Goal: Information Seeking & Learning: Check status

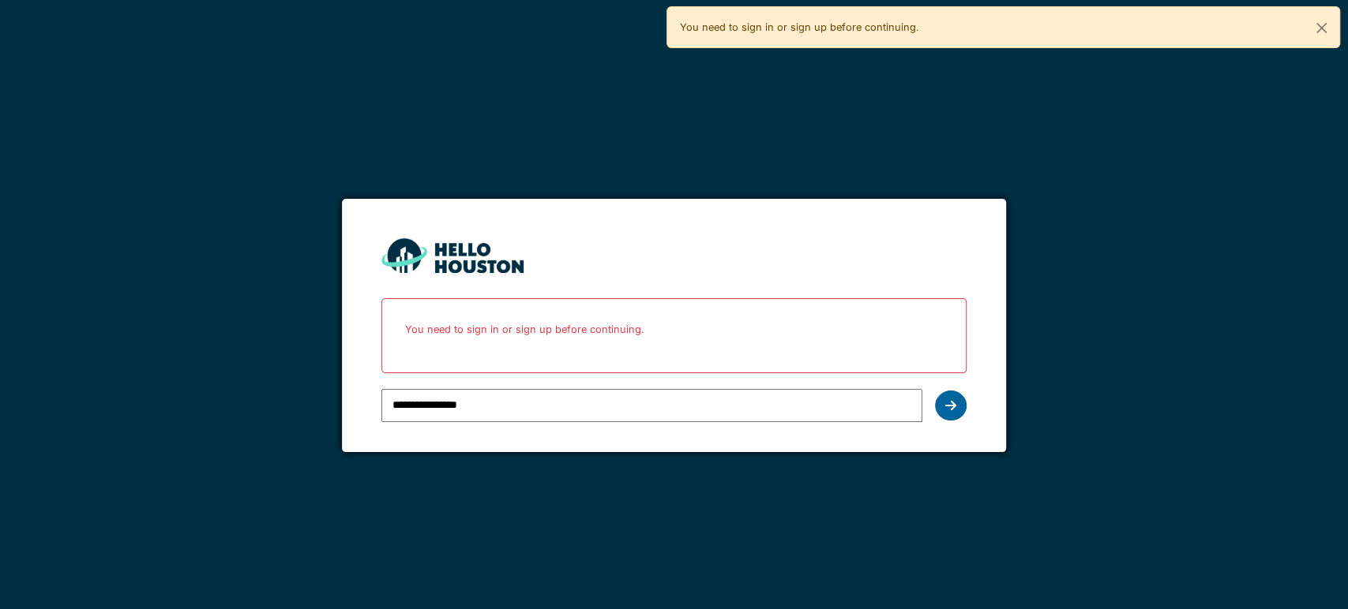
click at [954, 395] on div at bounding box center [951, 406] width 32 height 30
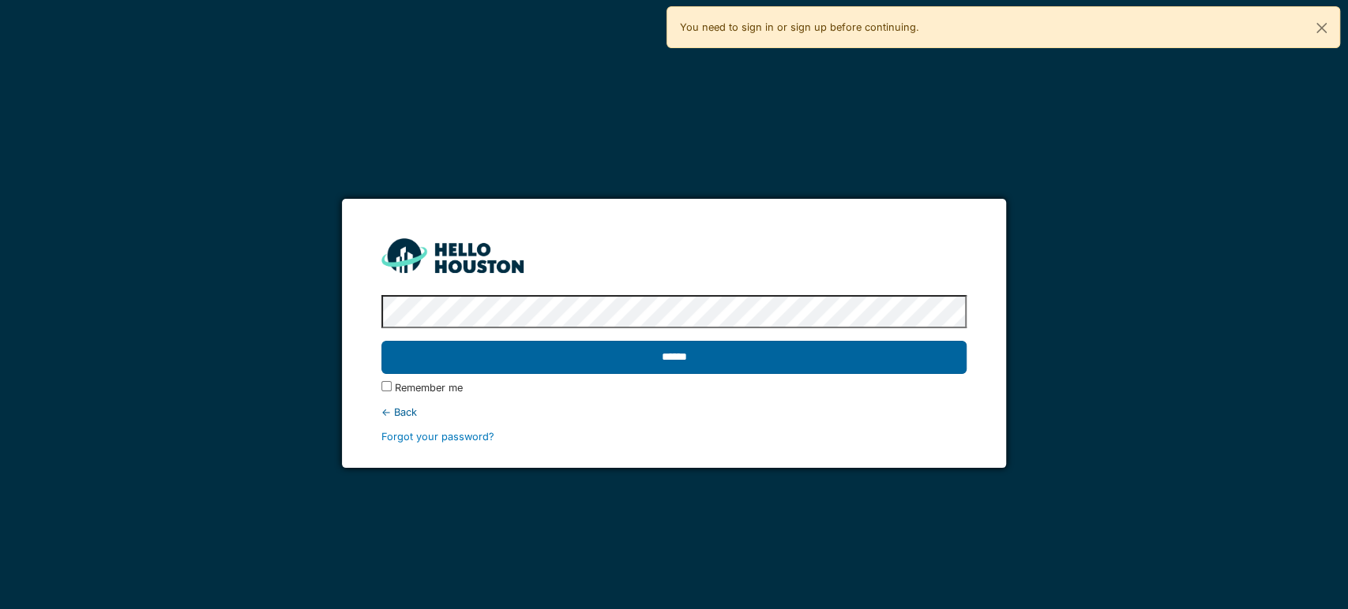
click at [761, 348] on input "******" at bounding box center [673, 357] width 585 height 33
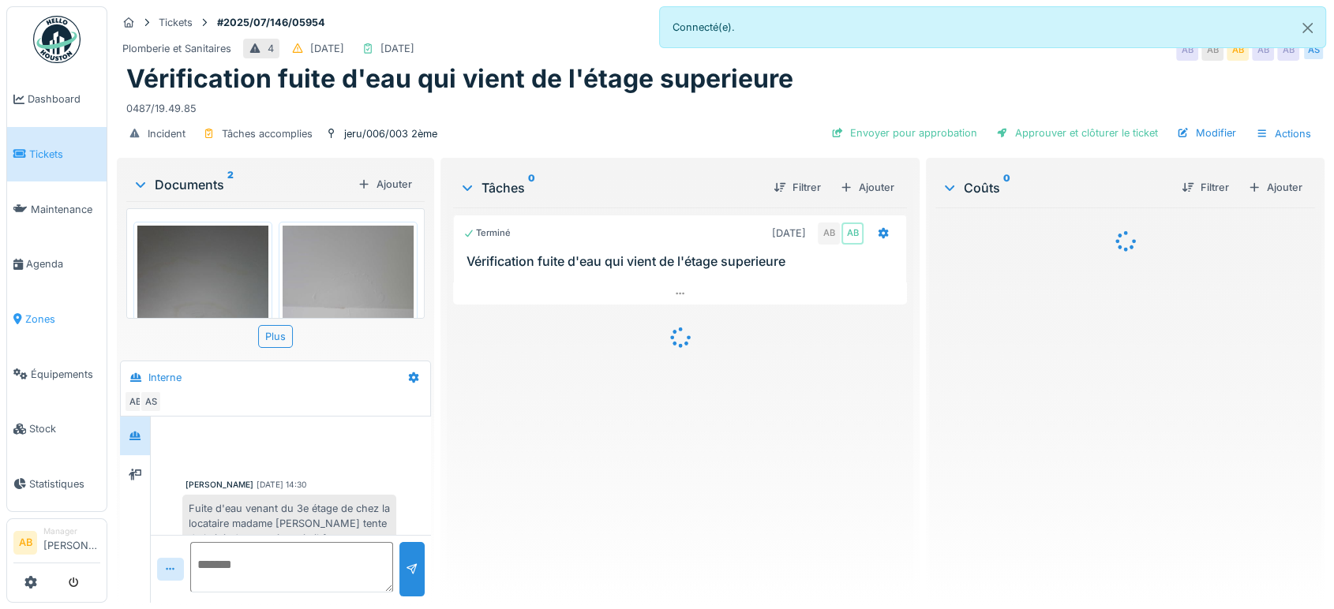
scroll to position [418, 0]
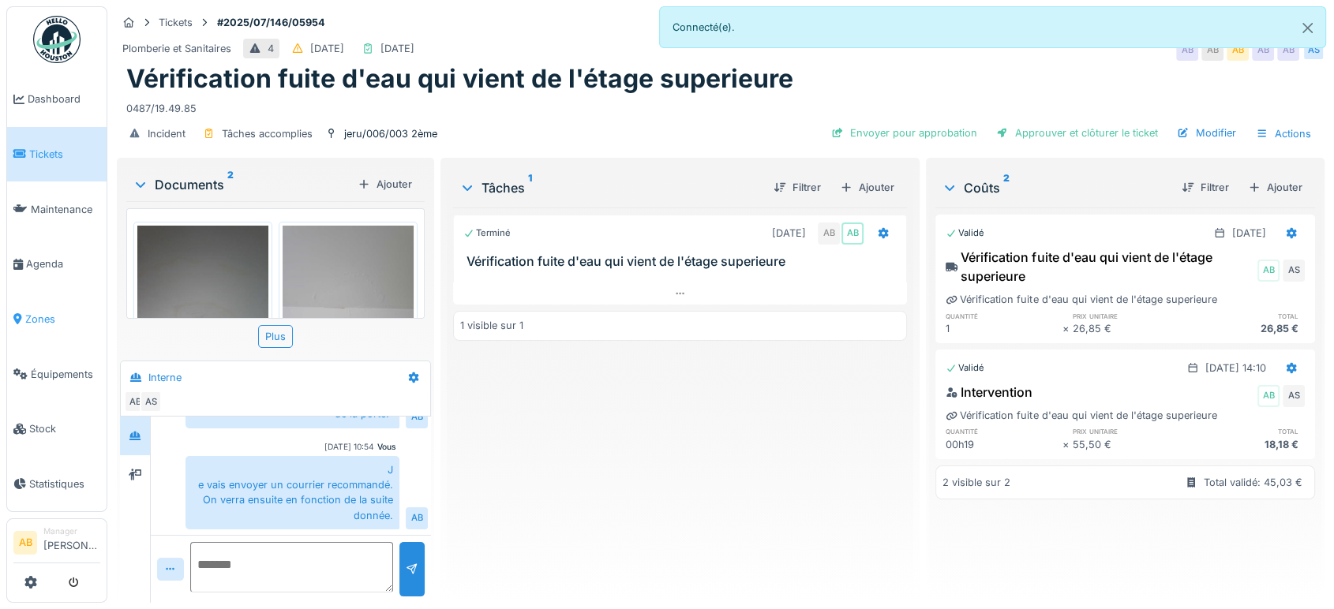
click at [51, 316] on span "Zones" at bounding box center [62, 319] width 75 height 15
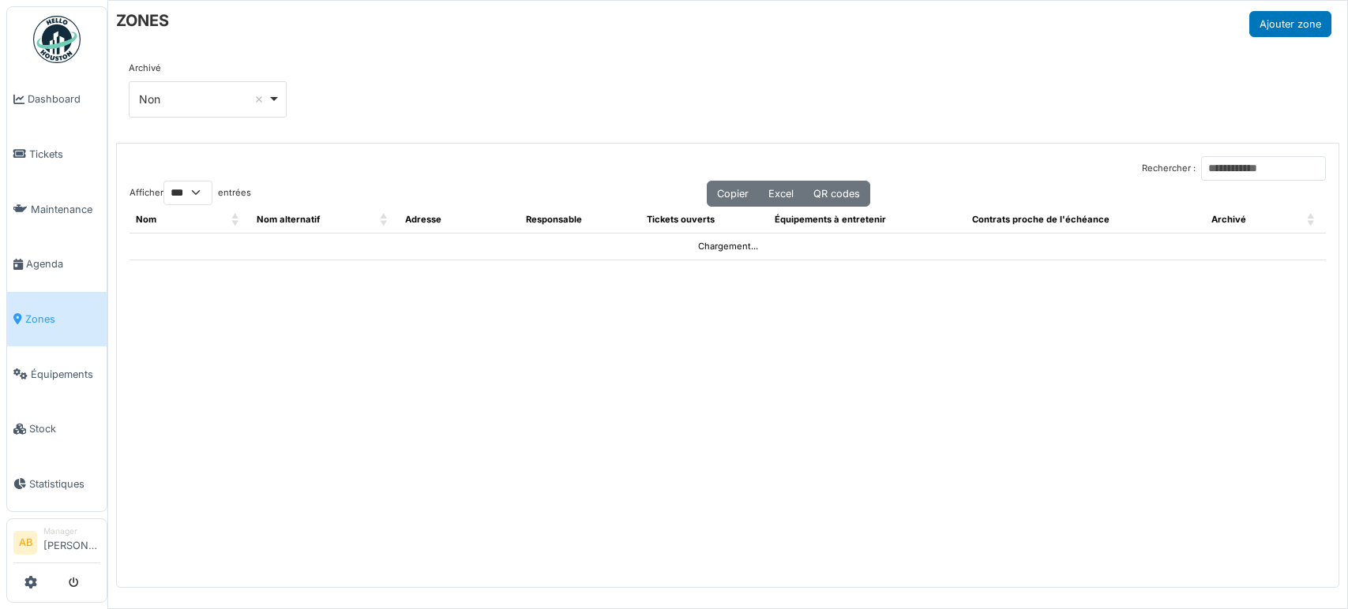
select select "***"
click at [1239, 174] on input "Rechercher :" at bounding box center [1263, 168] width 125 height 24
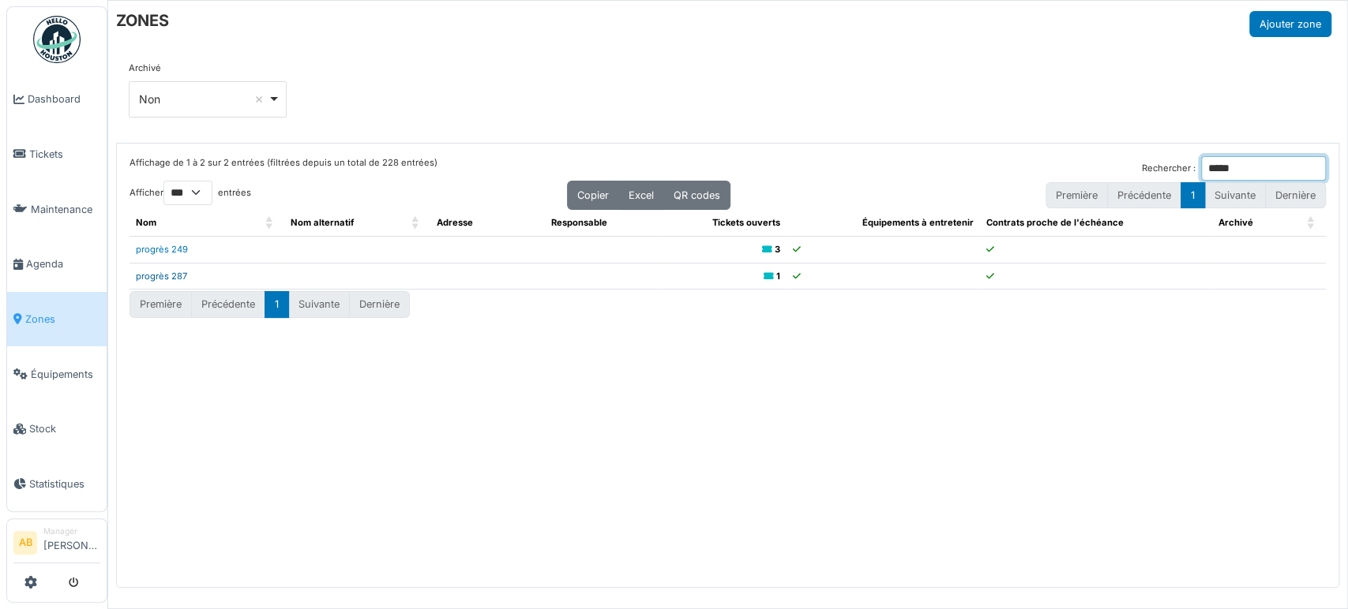
type input "*****"
click at [162, 276] on link "progrès 287" at bounding box center [161, 276] width 51 height 11
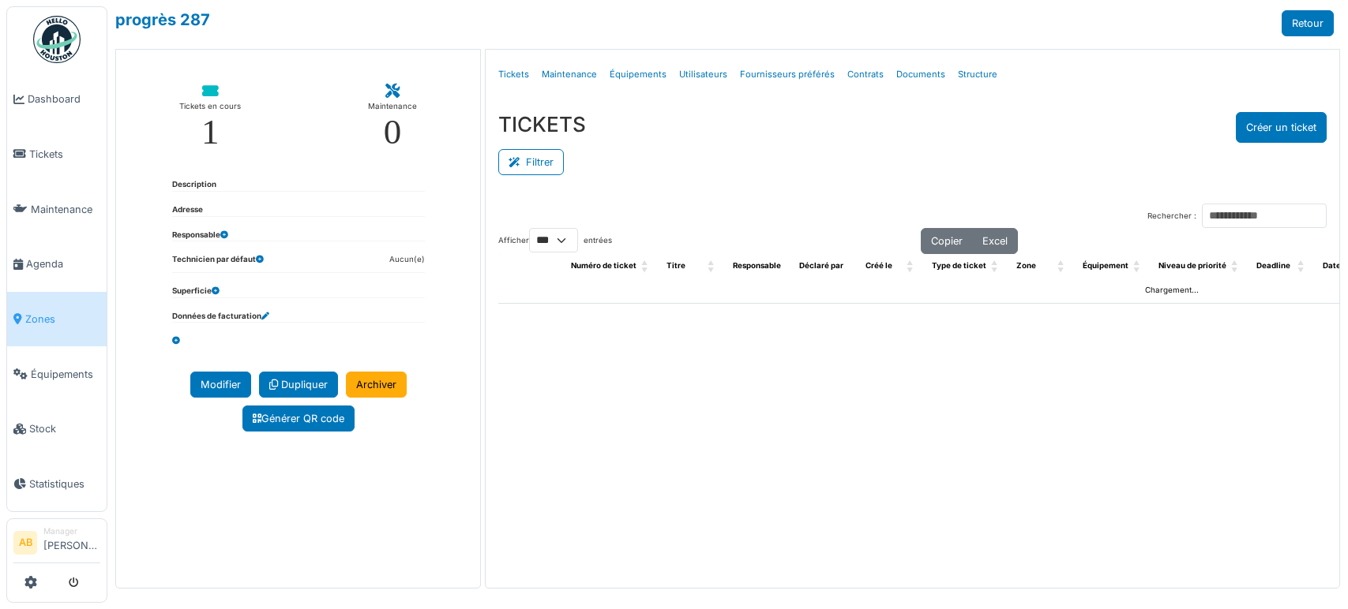
select select "***"
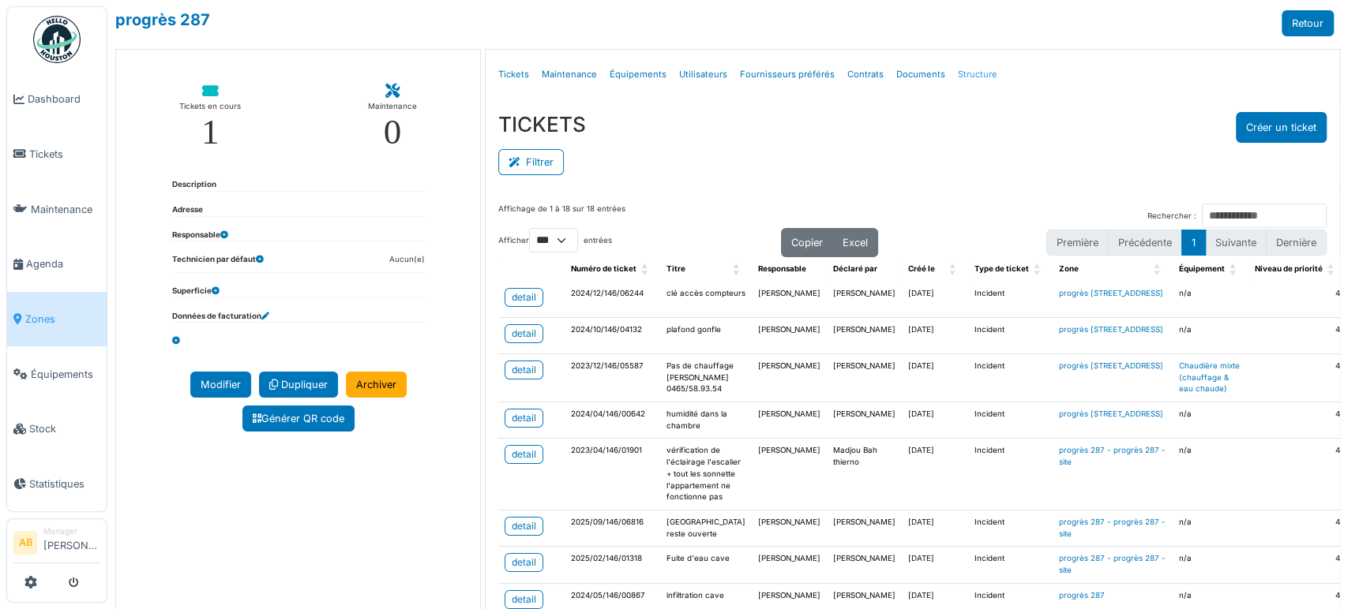
click at [974, 72] on link "Structure" at bounding box center [977, 74] width 52 height 37
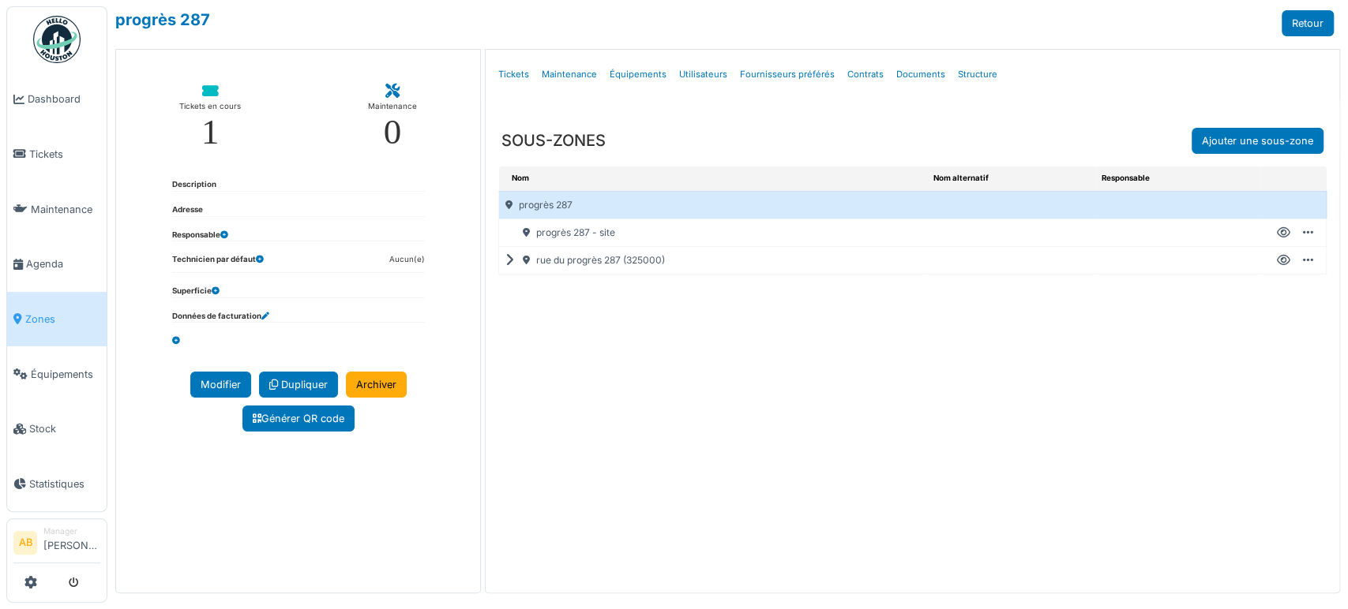
click at [505, 261] on icon at bounding box center [512, 261] width 15 height 1
click at [512, 73] on link "Tickets" at bounding box center [513, 74] width 43 height 37
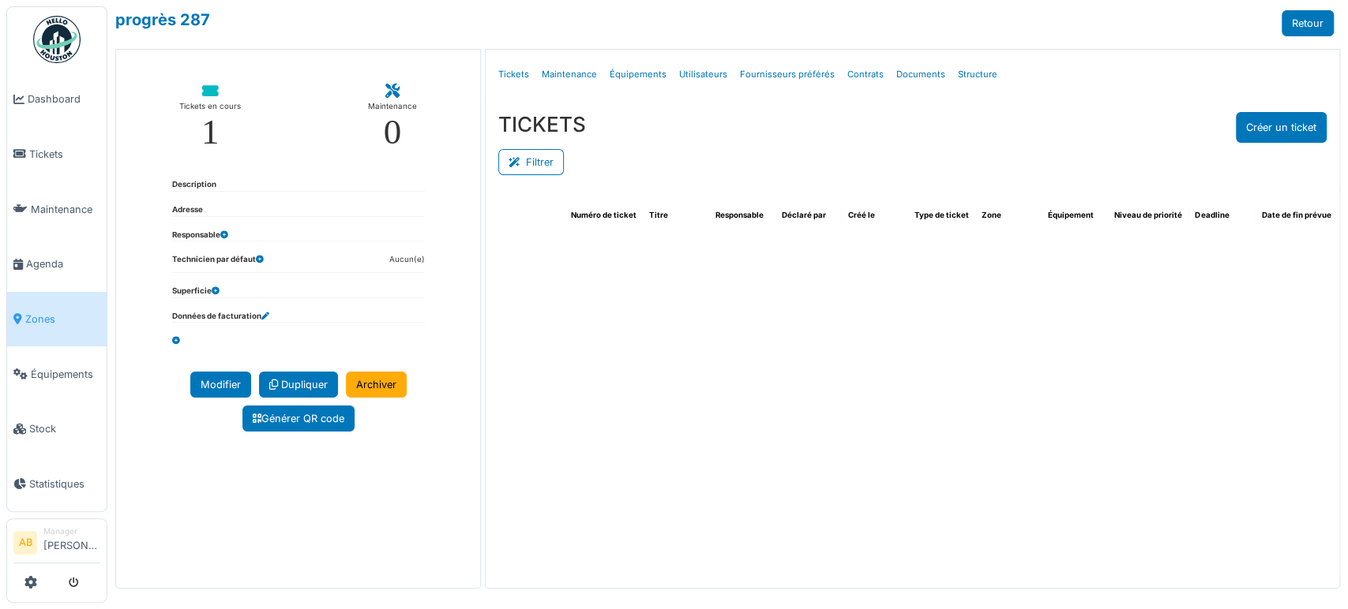
select select "***"
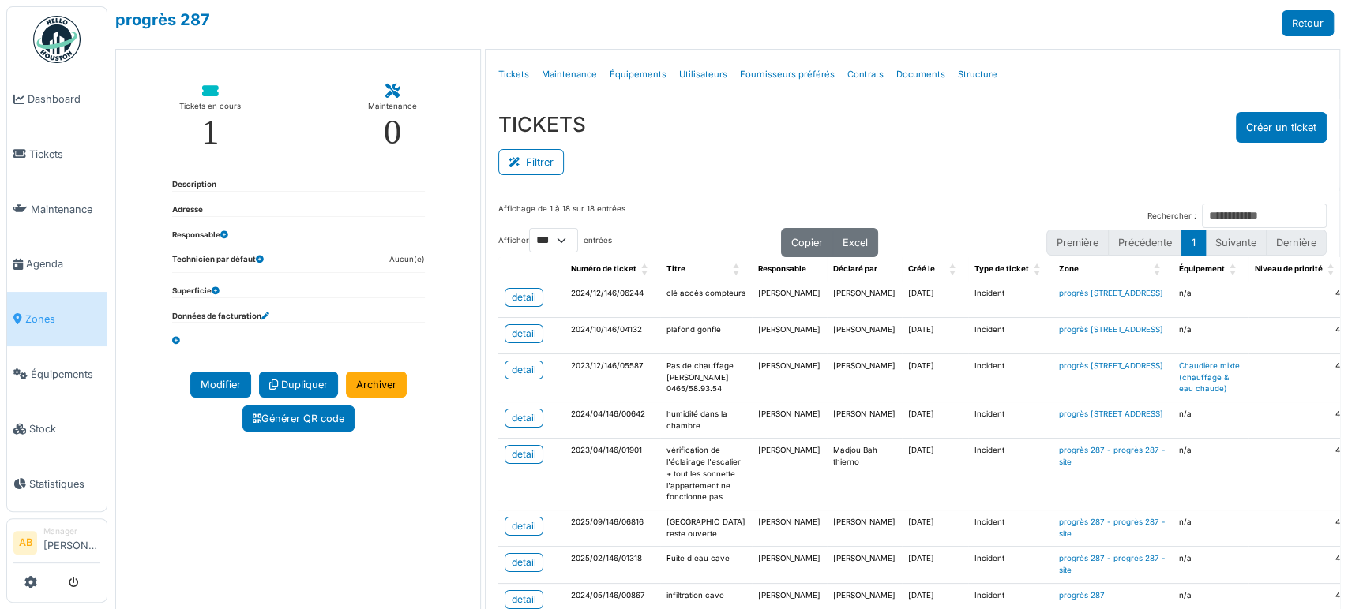
click at [902, 354] on td "27/09/2024" at bounding box center [935, 336] width 66 height 36
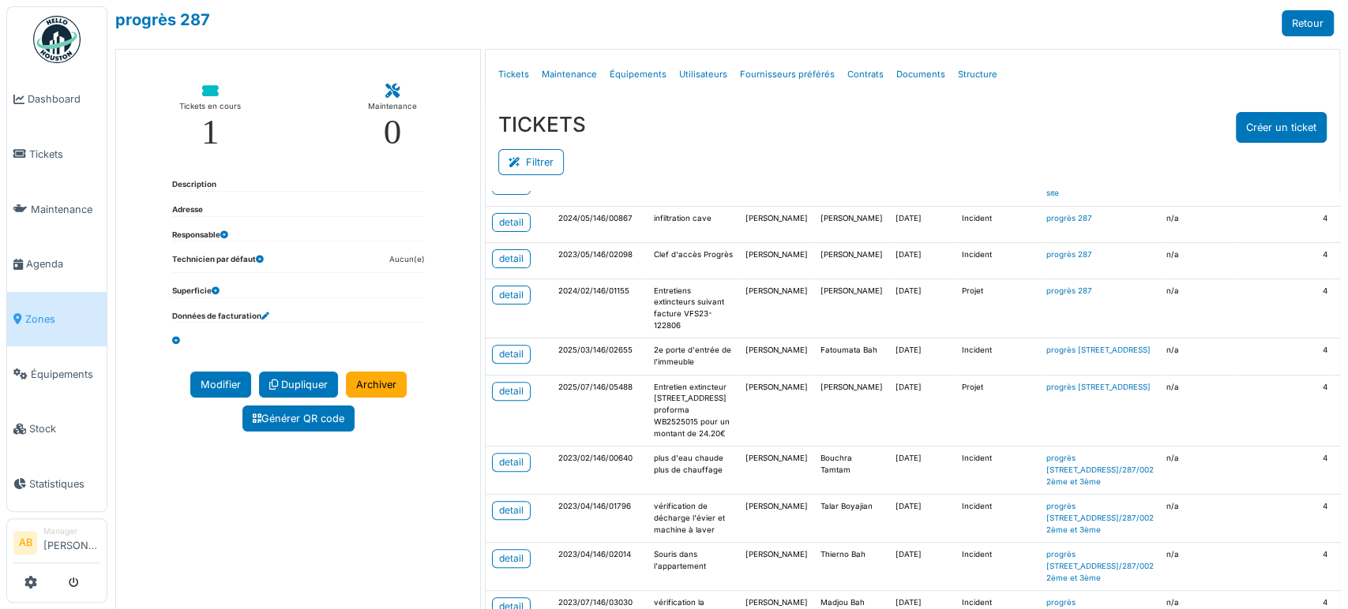
scroll to position [571, 13]
click at [527, 163] on button "Filtrer" at bounding box center [531, 162] width 66 height 26
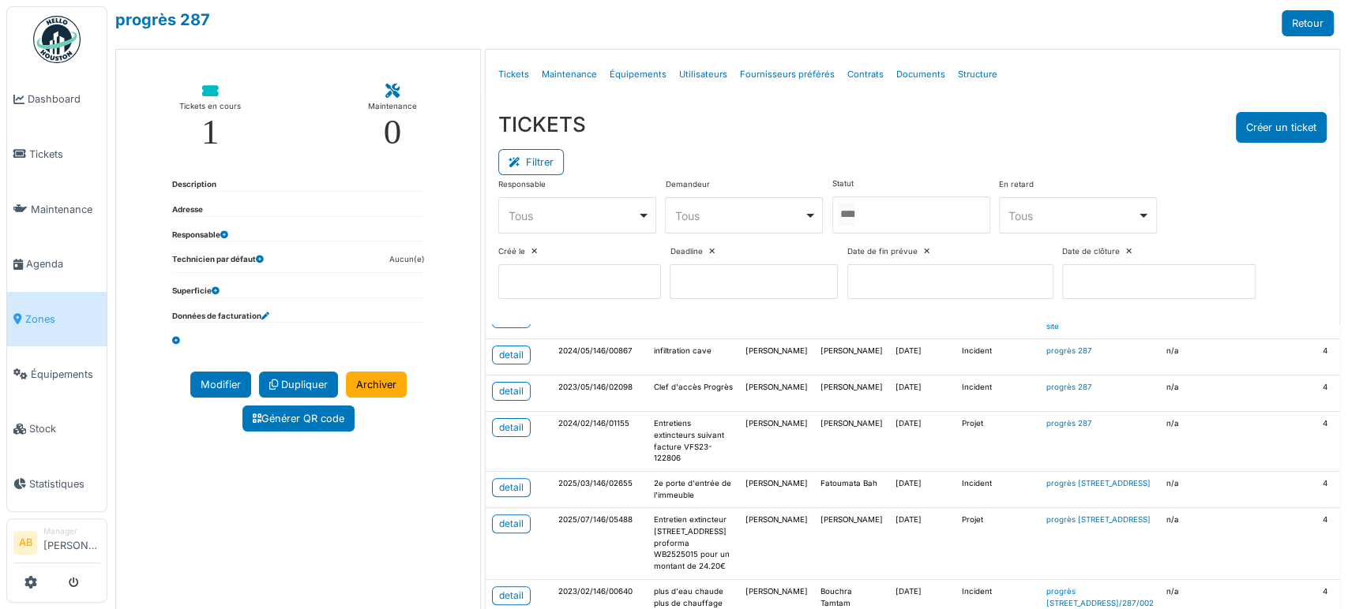
click at [853, 211] on input "Tous" at bounding box center [846, 214] width 16 height 23
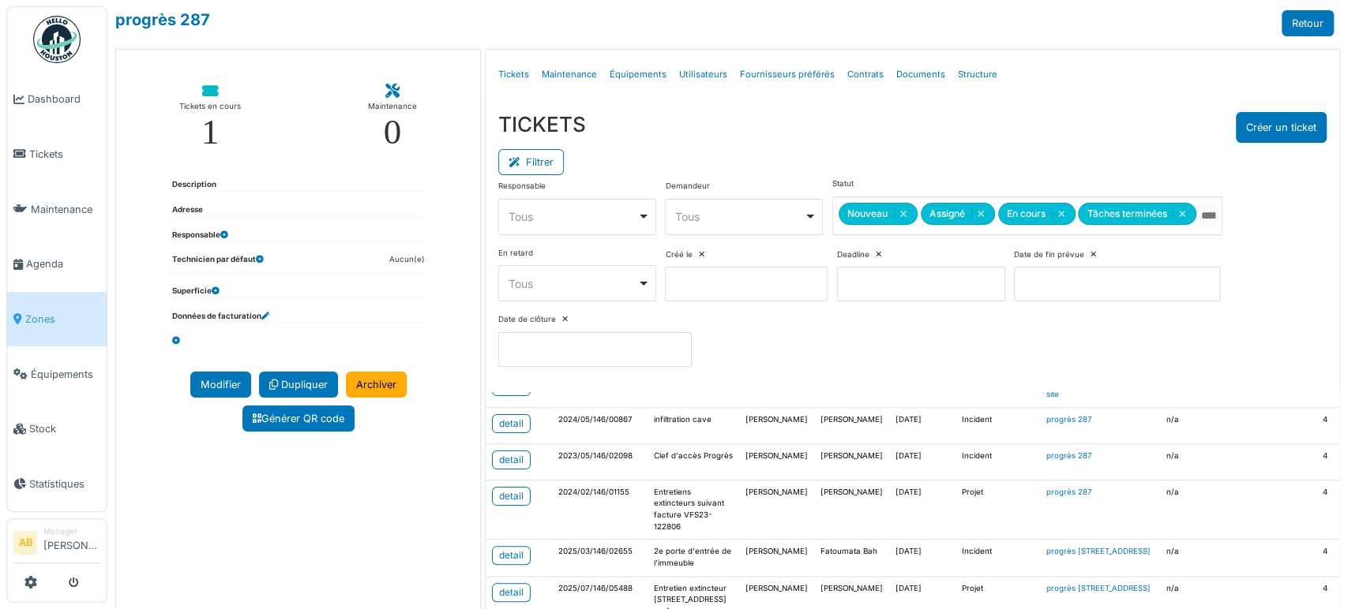
click at [882, 112] on div "TICKETS Créer un ticket" at bounding box center [912, 127] width 828 height 31
click at [531, 162] on button "Filtrer" at bounding box center [531, 162] width 66 height 26
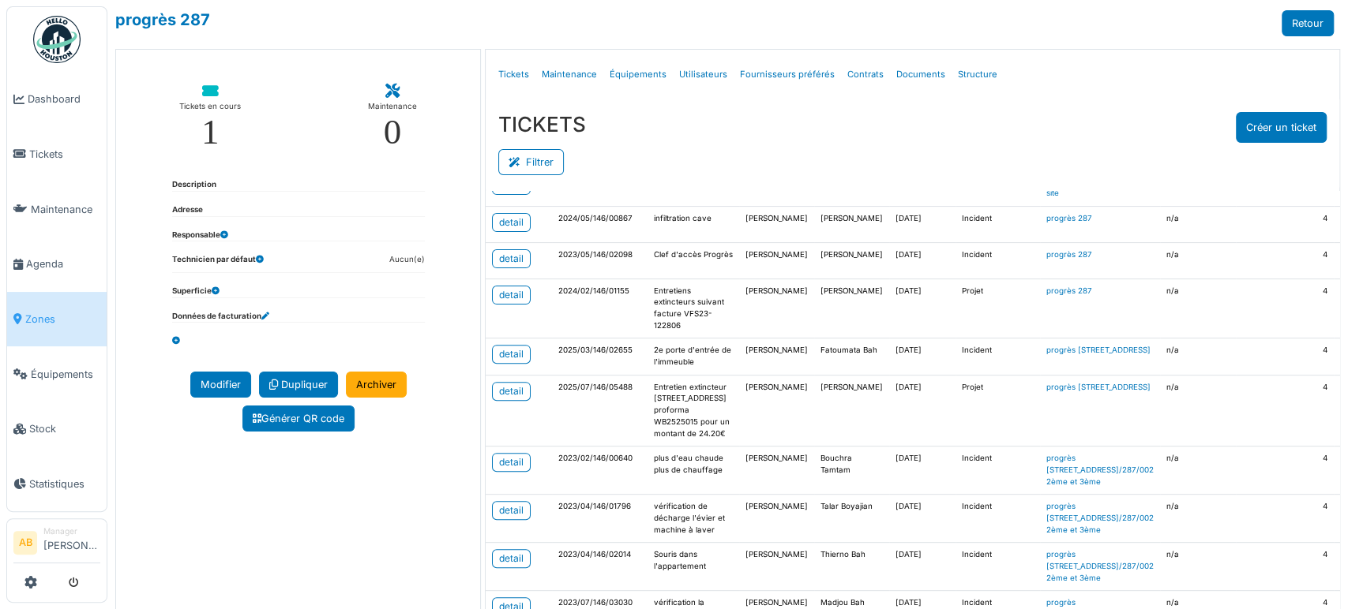
click at [700, 265] on td "Clef d'accès Progrès" at bounding box center [693, 260] width 92 height 36
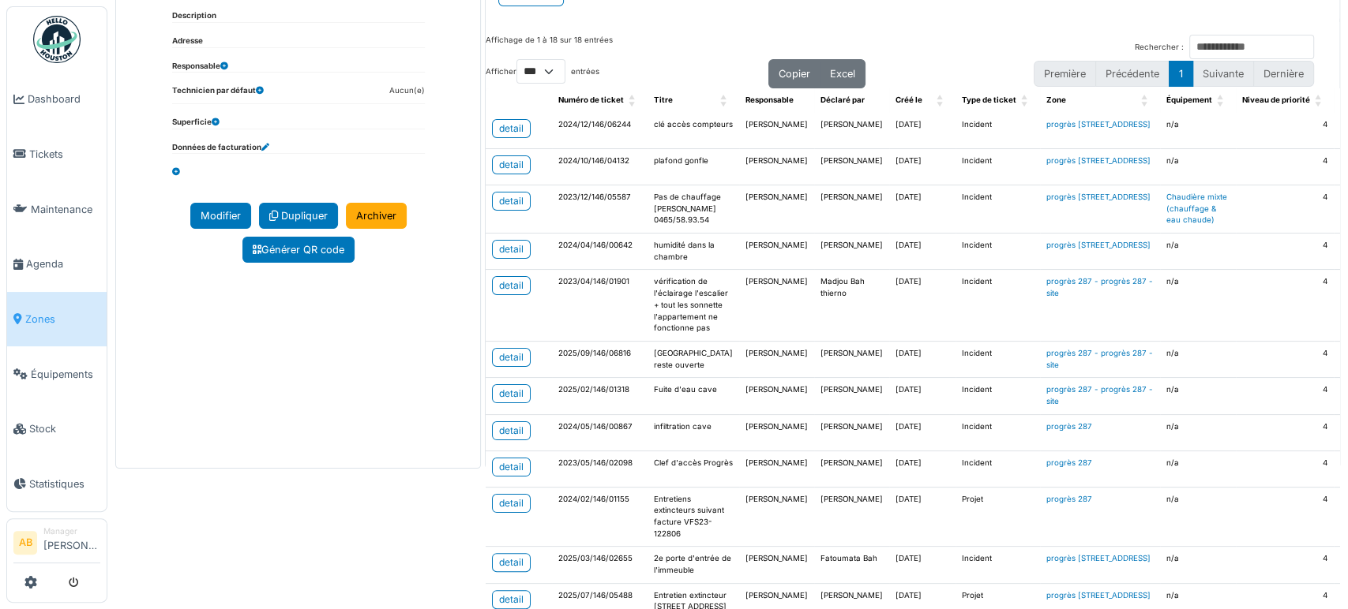
scroll to position [0, 0]
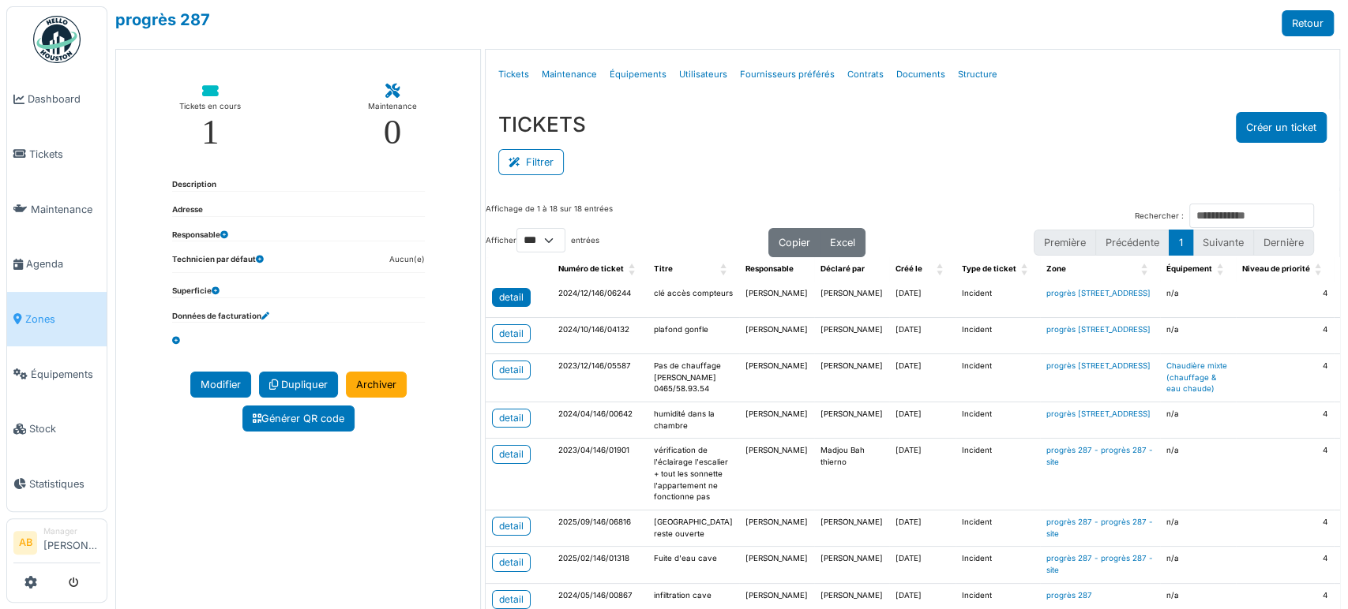
click at [499, 296] on div "detail" at bounding box center [511, 298] width 24 height 14
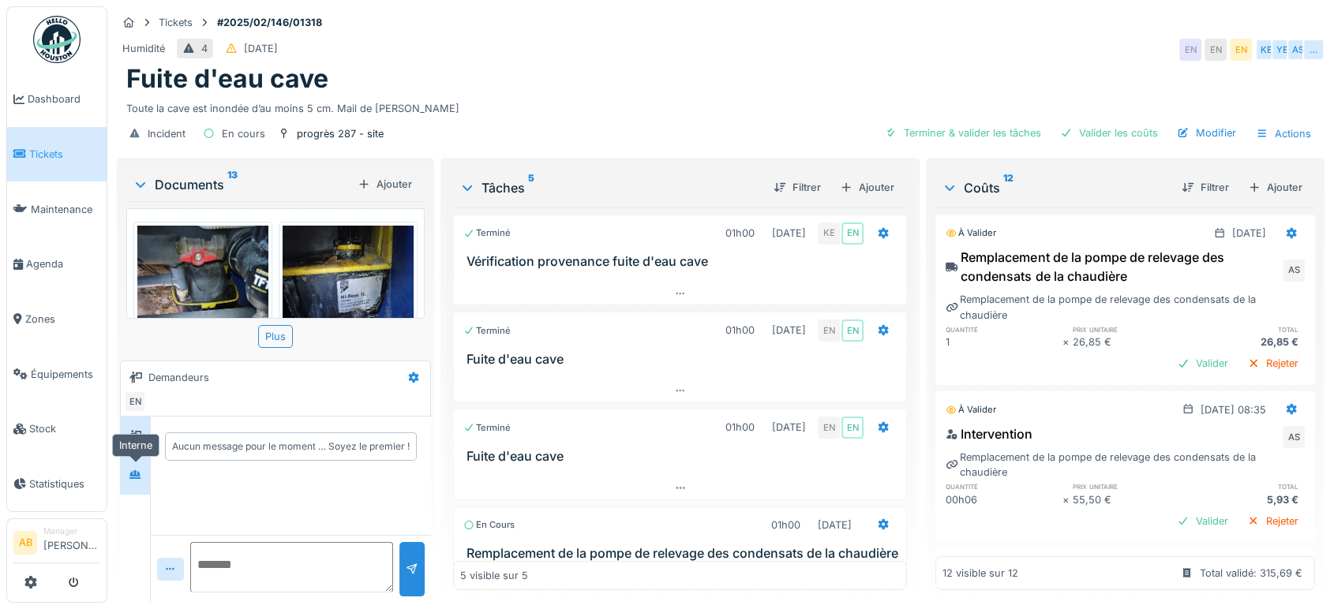
click at [133, 471] on icon at bounding box center [135, 475] width 13 height 10
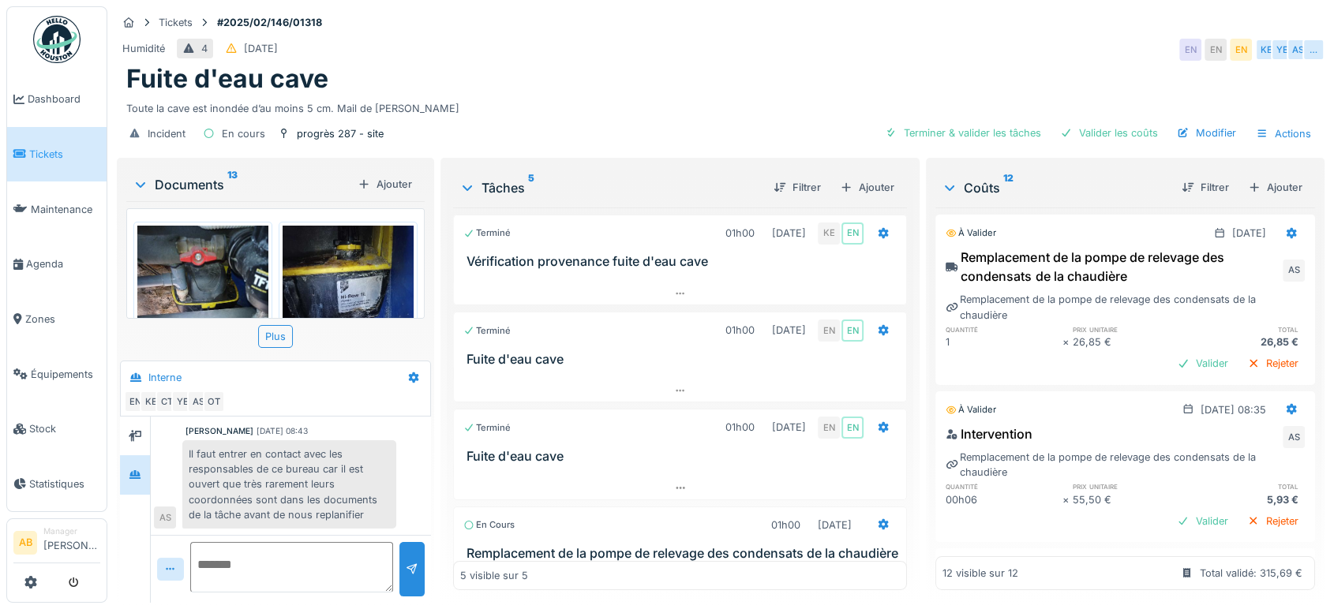
click at [252, 542] on textarea at bounding box center [291, 567] width 203 height 51
click at [204, 171] on div "Documents 13 Ajouter" at bounding box center [275, 184] width 298 height 34
click at [197, 179] on div "Documents 13" at bounding box center [242, 184] width 219 height 19
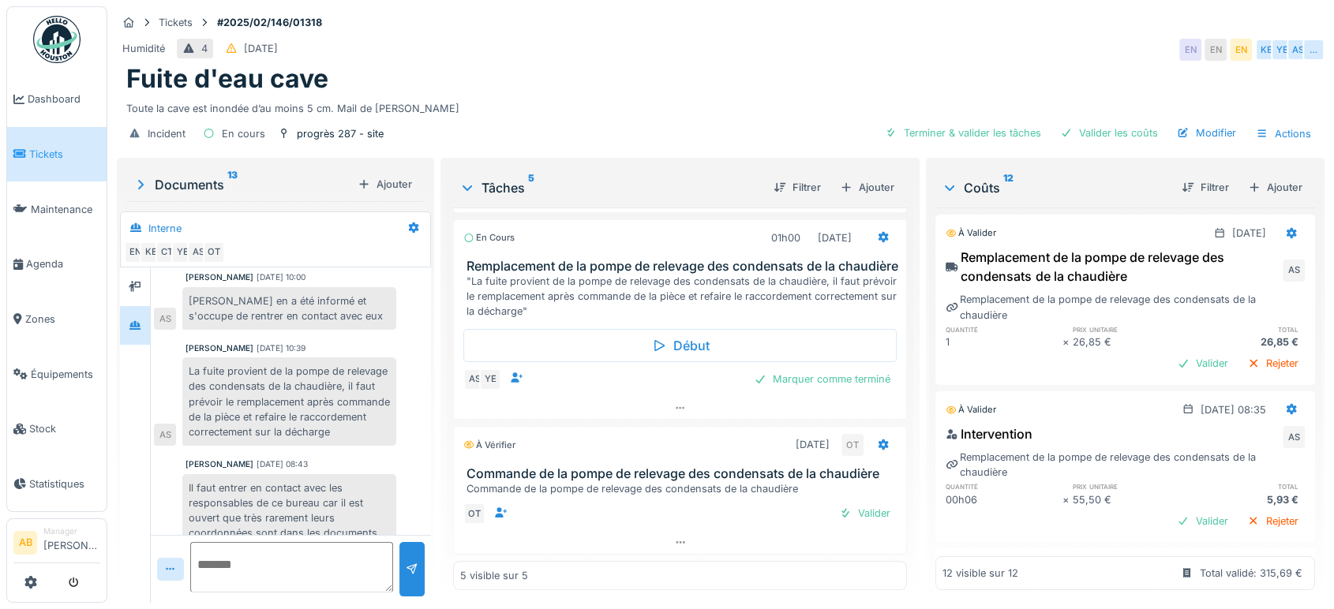
scroll to position [420, 0]
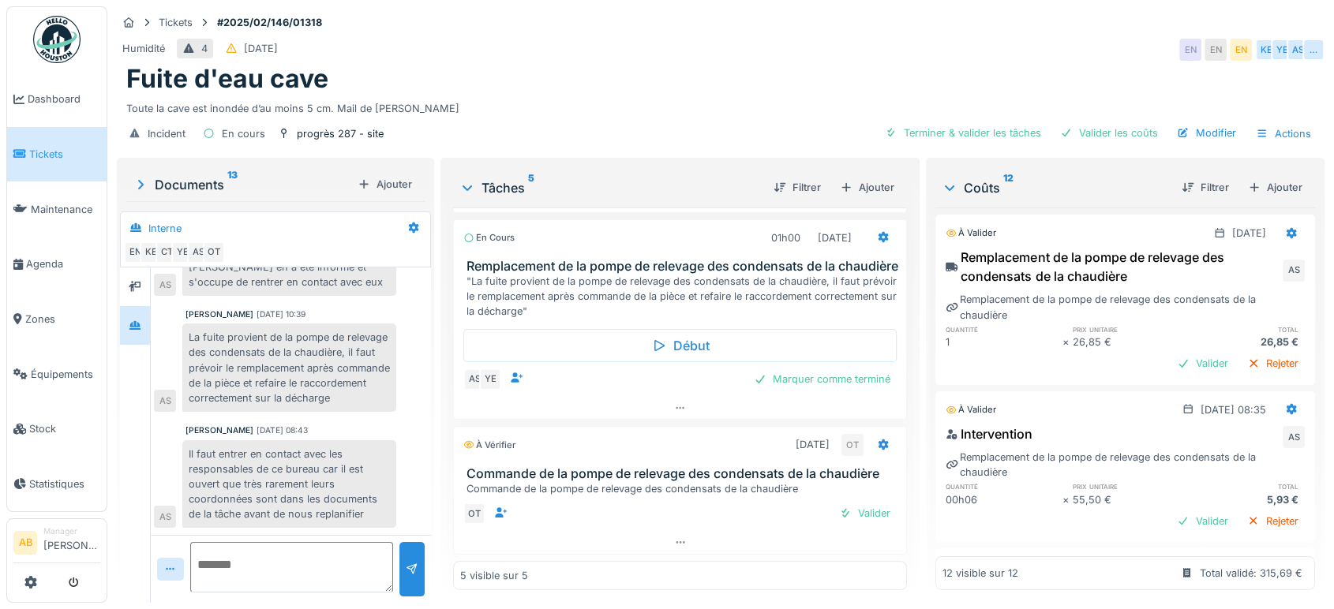
click at [294, 548] on textarea at bounding box center [291, 567] width 203 height 51
click at [278, 561] on textarea at bounding box center [291, 567] width 203 height 51
